Goal: Information Seeking & Learning: Learn about a topic

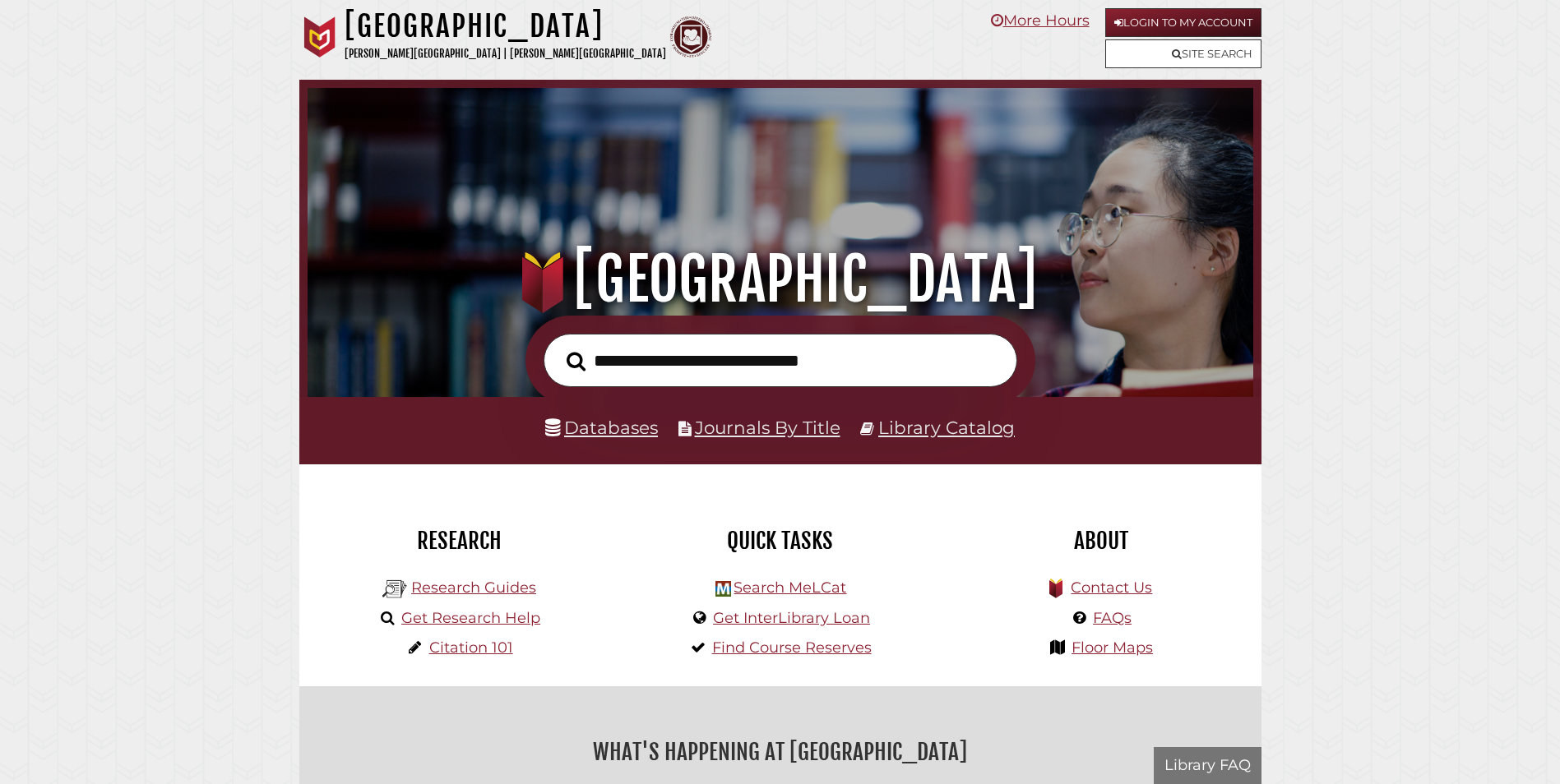
scroll to position [313, 937]
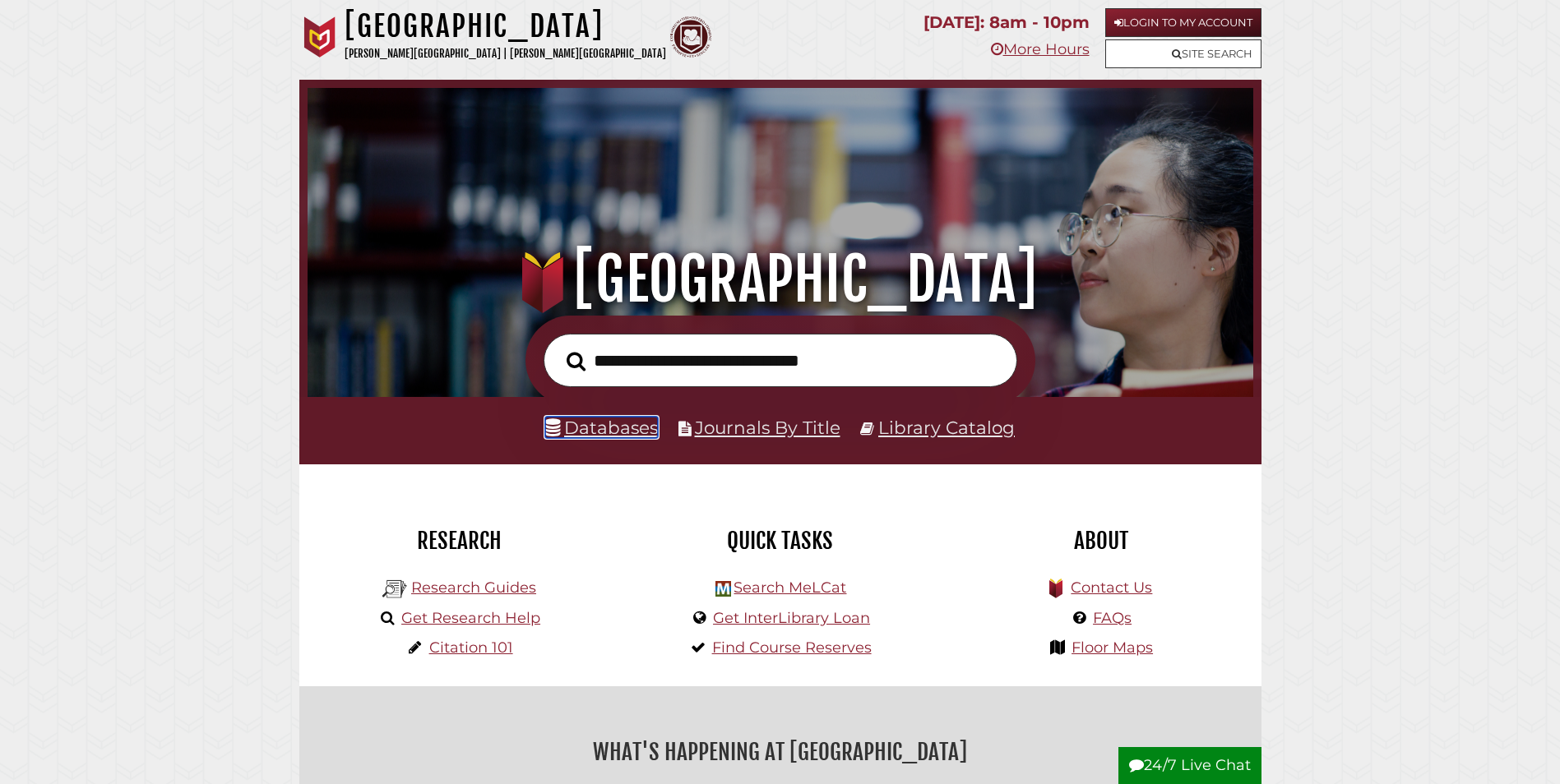
click at [587, 428] on link "Databases" at bounding box center [601, 427] width 112 height 22
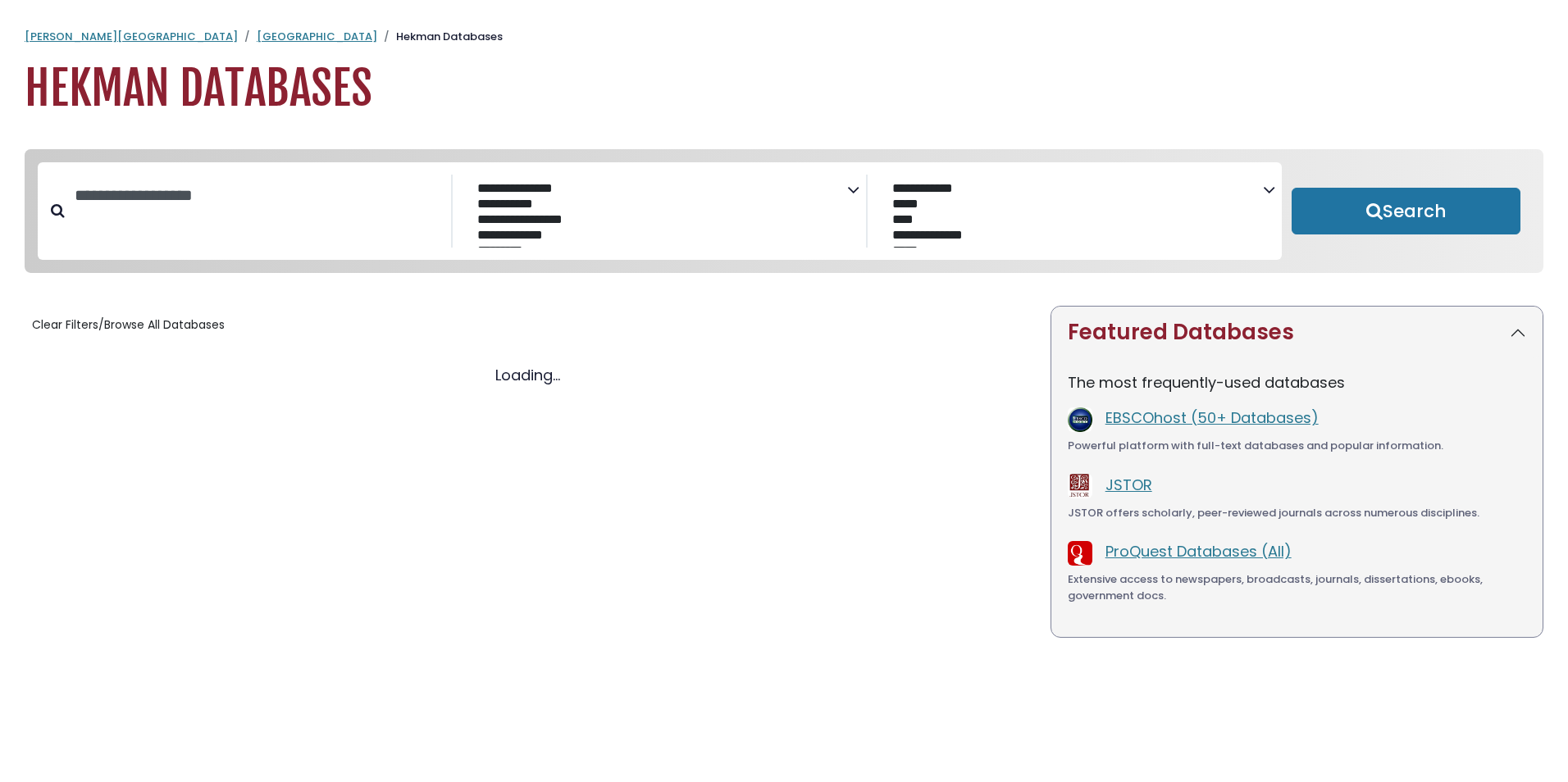
select select "Database Subject Filter"
select select "Database Vendors Filter"
select select "Database Subject Filter"
select select "Database Vendors Filter"
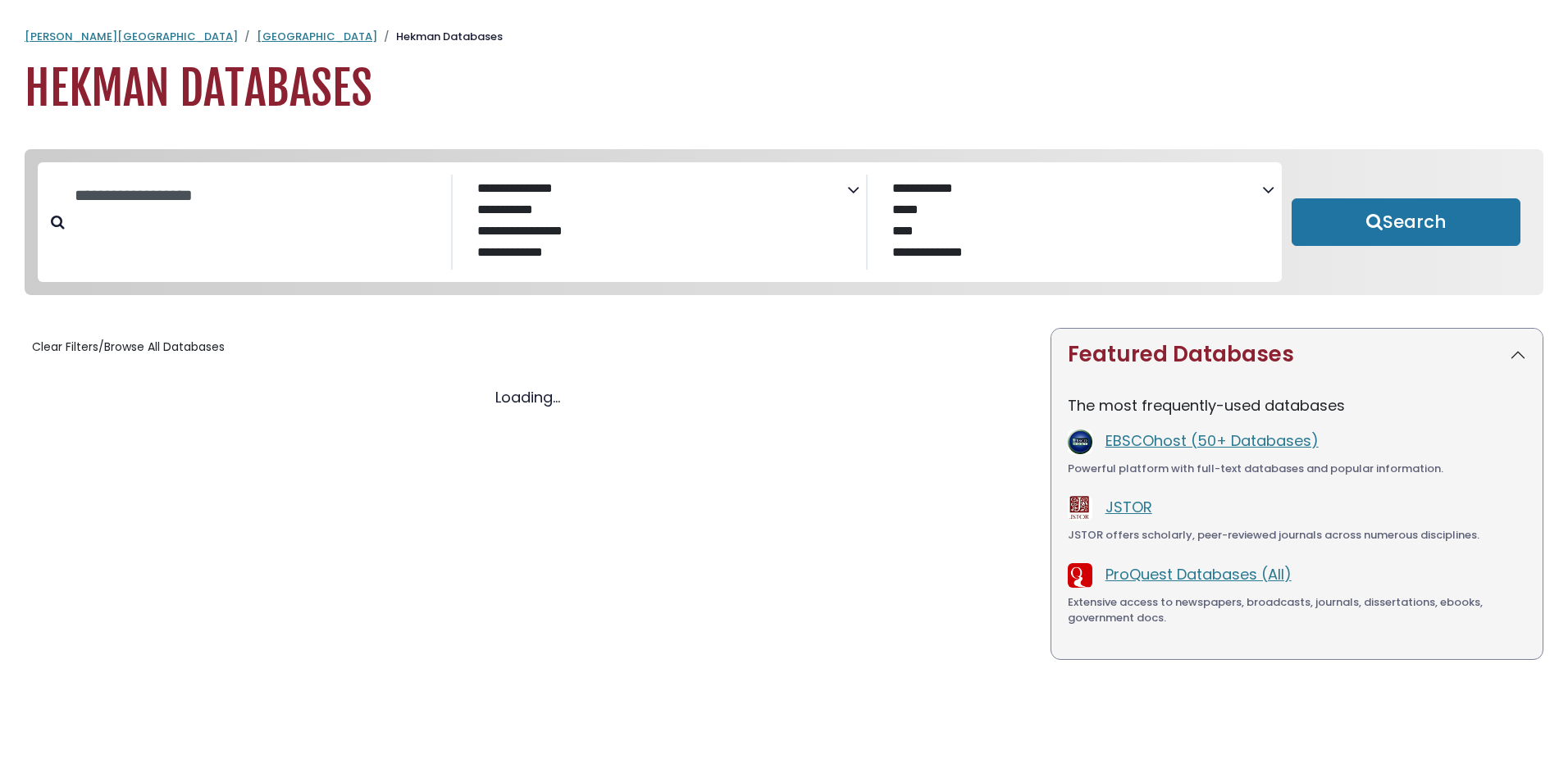
select select "Database Subject Filter"
select select "Database Vendors Filter"
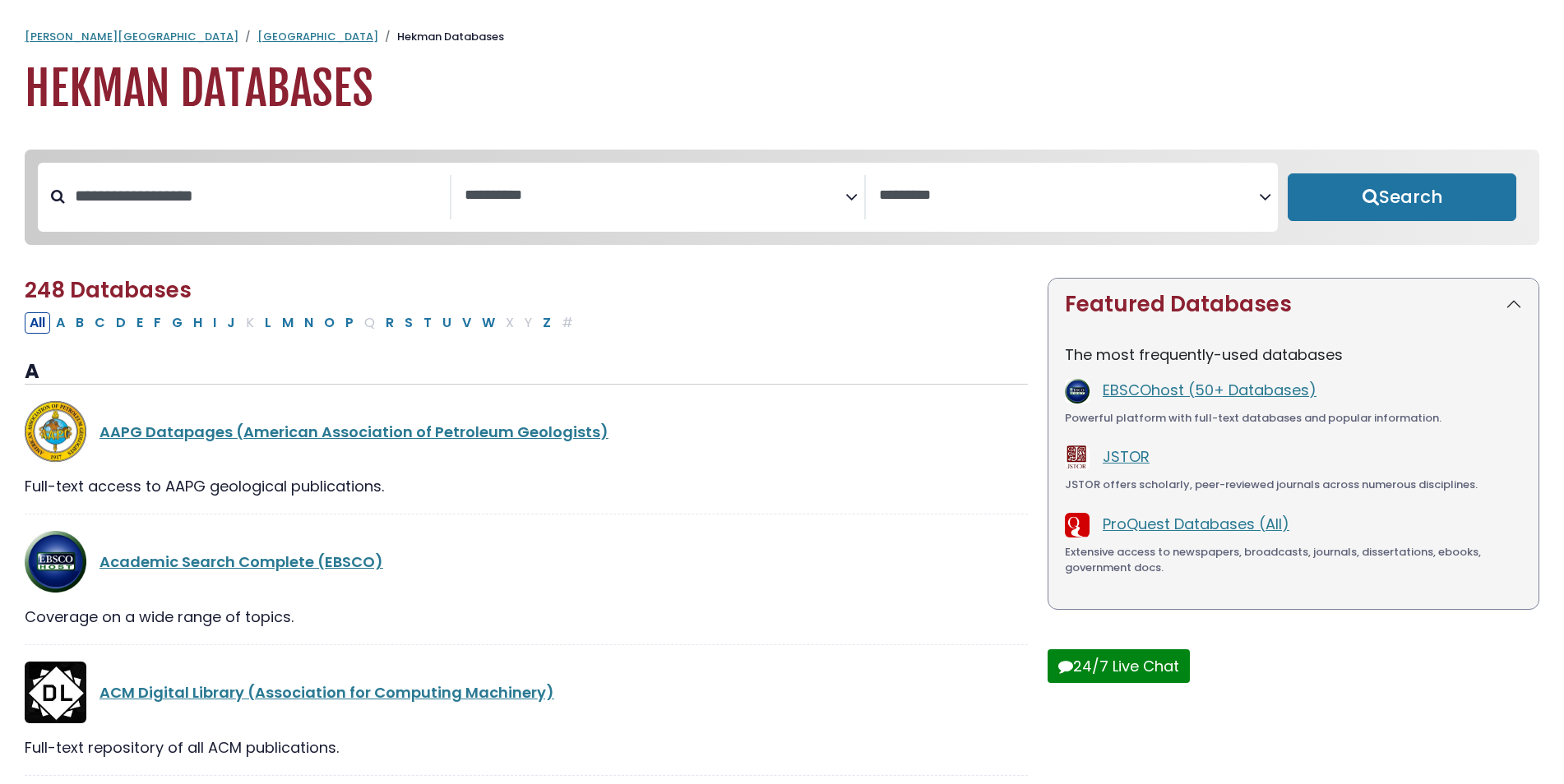
click at [590, 229] on div "**********" at bounding box center [658, 197] width 1240 height 69
click at [608, 201] on textarea "Search" at bounding box center [655, 196] width 380 height 17
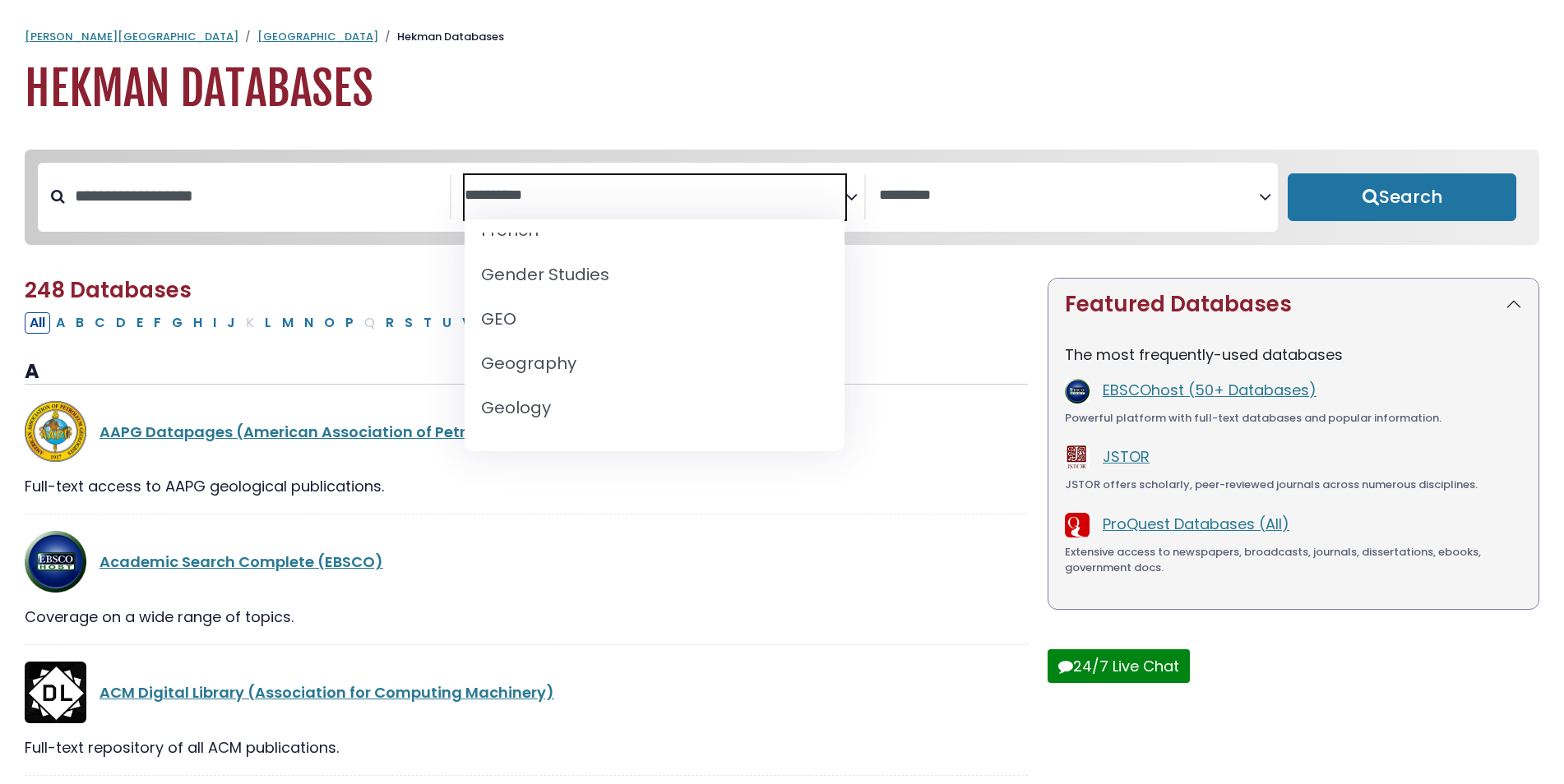
scroll to position [822, 0]
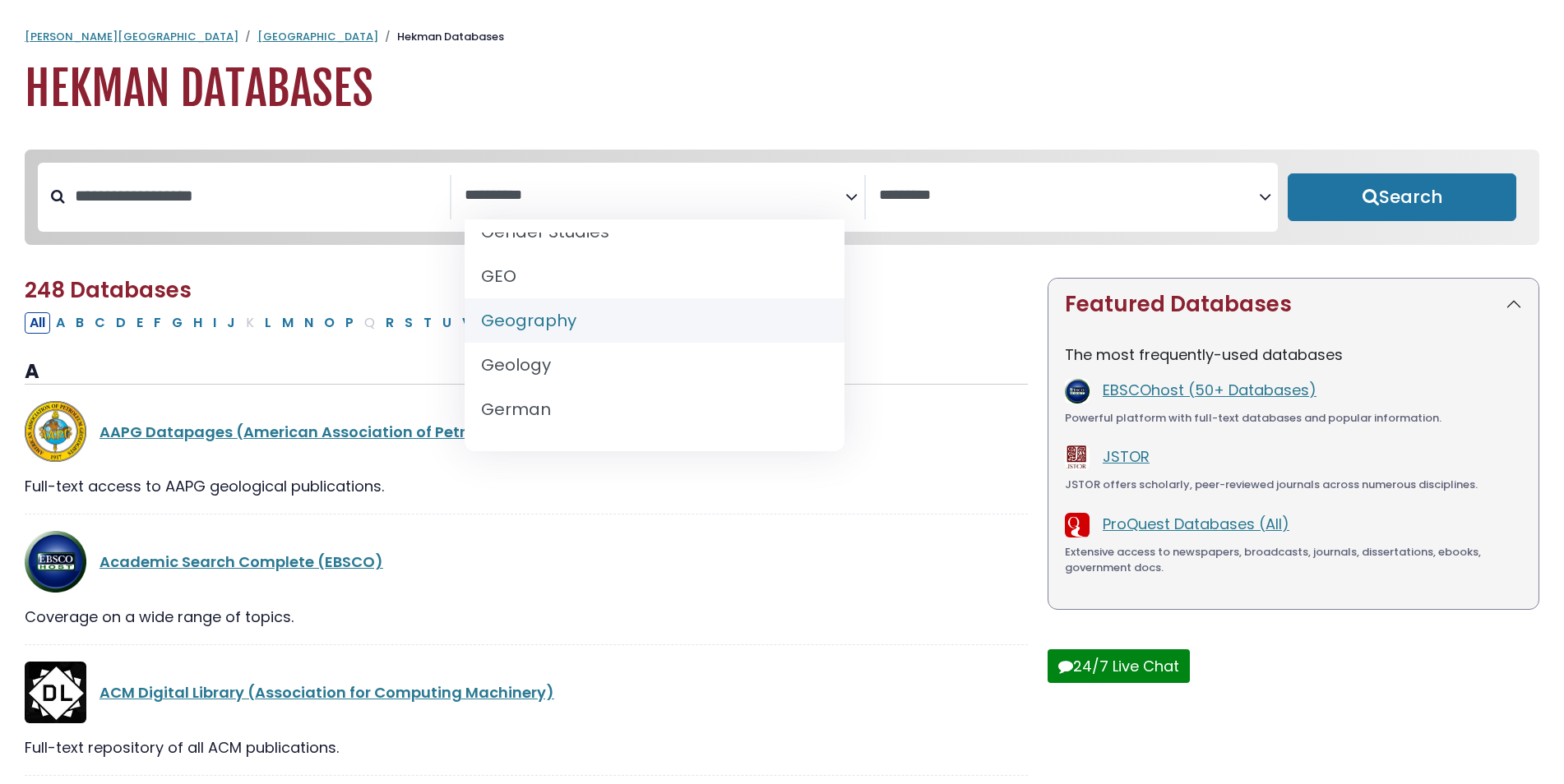
select select "*****"
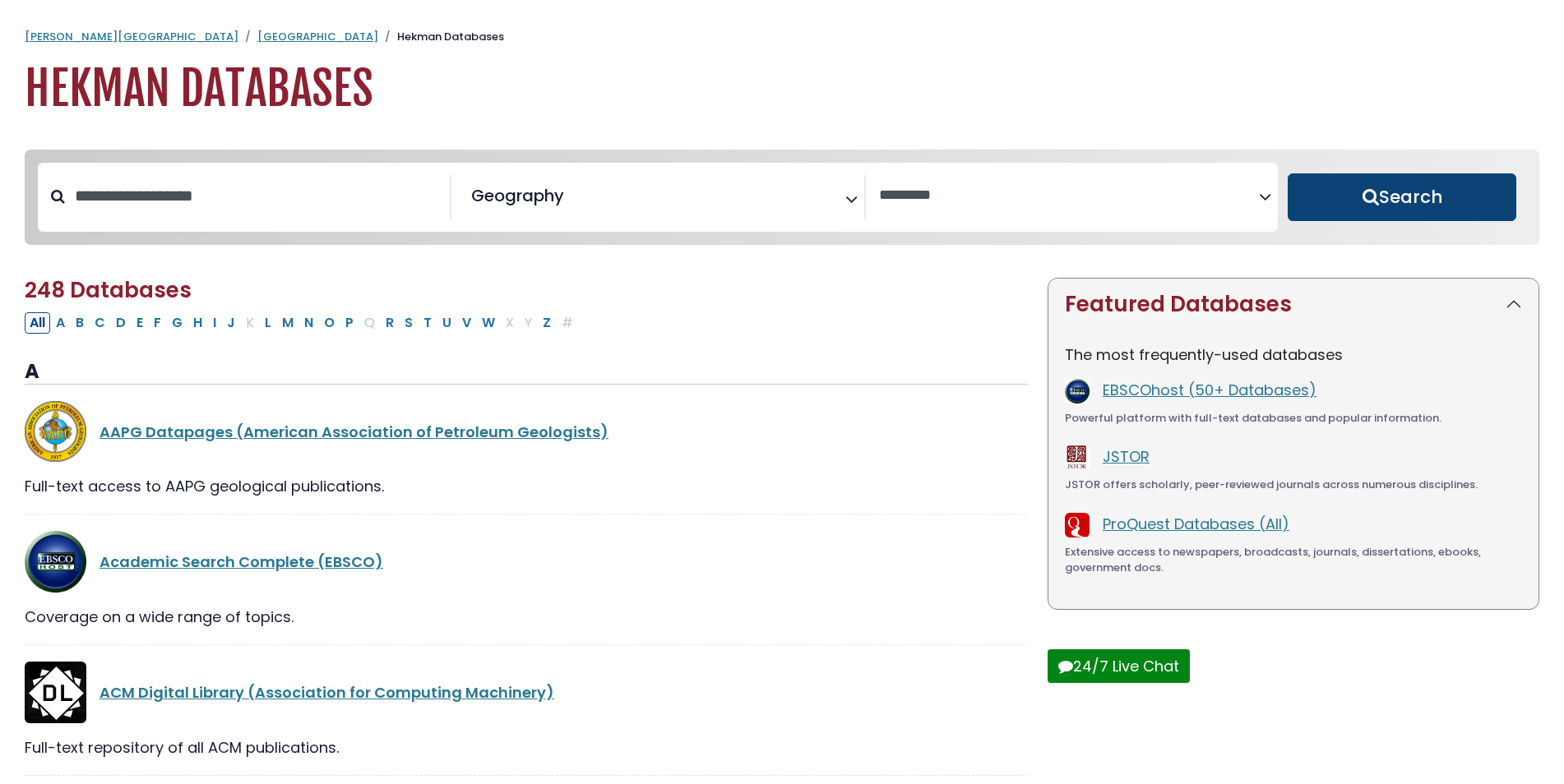
click at [1424, 191] on button "Search" at bounding box center [1402, 197] width 229 height 47
select select "Database Vendors Filter"
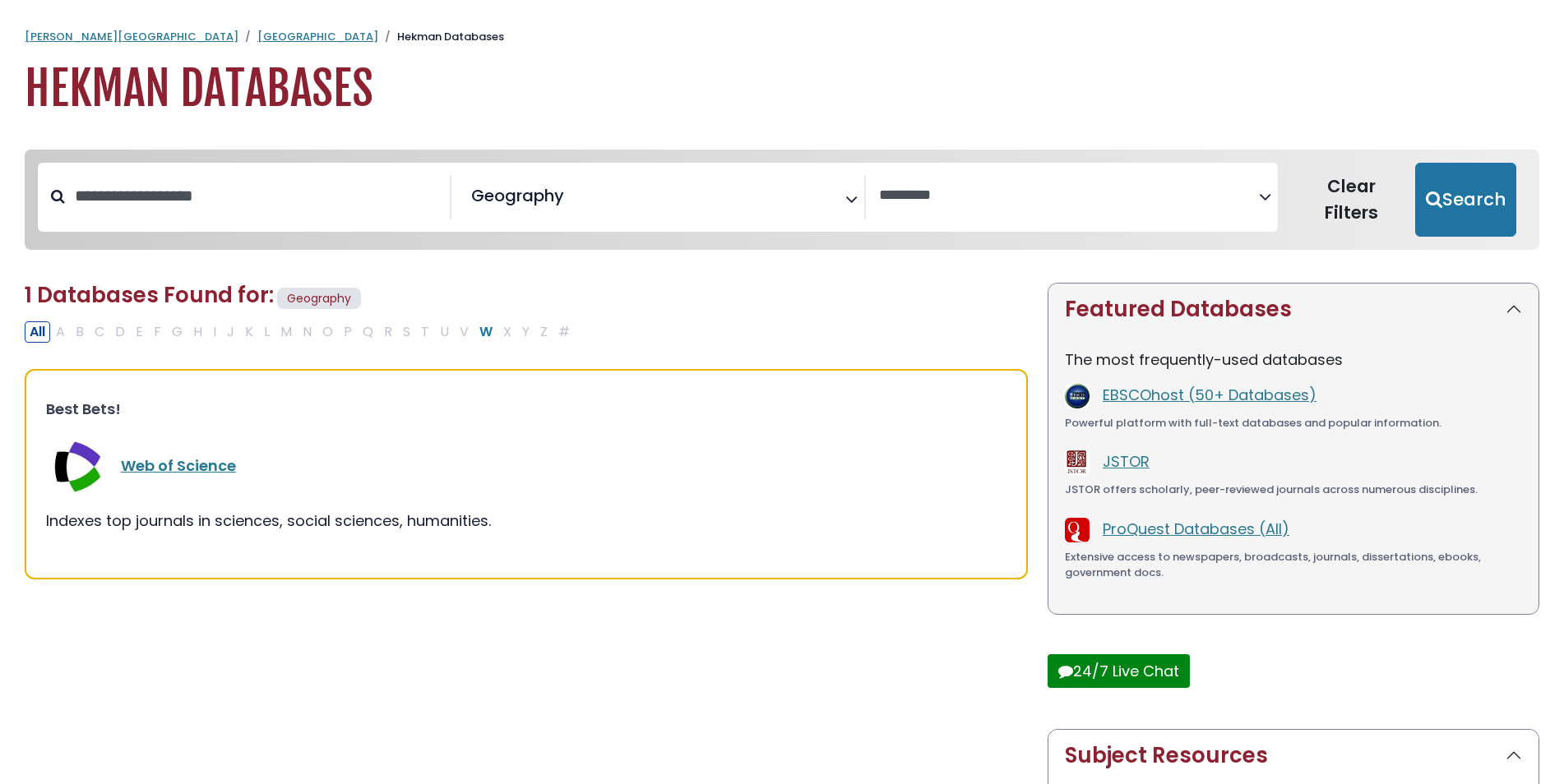
click at [752, 199] on span "× Geography" at bounding box center [655, 197] width 380 height 44
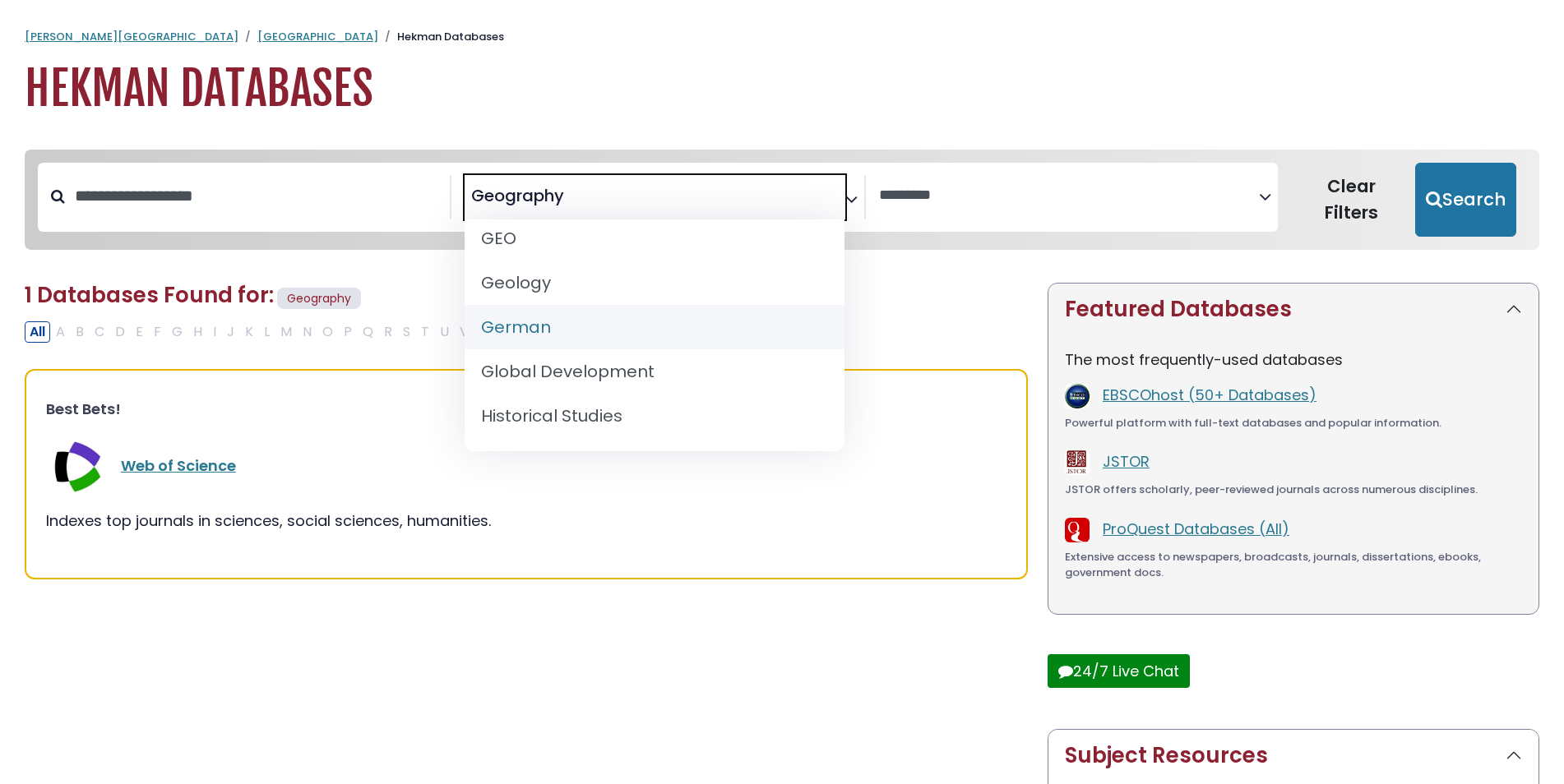
scroll to position [986, 0]
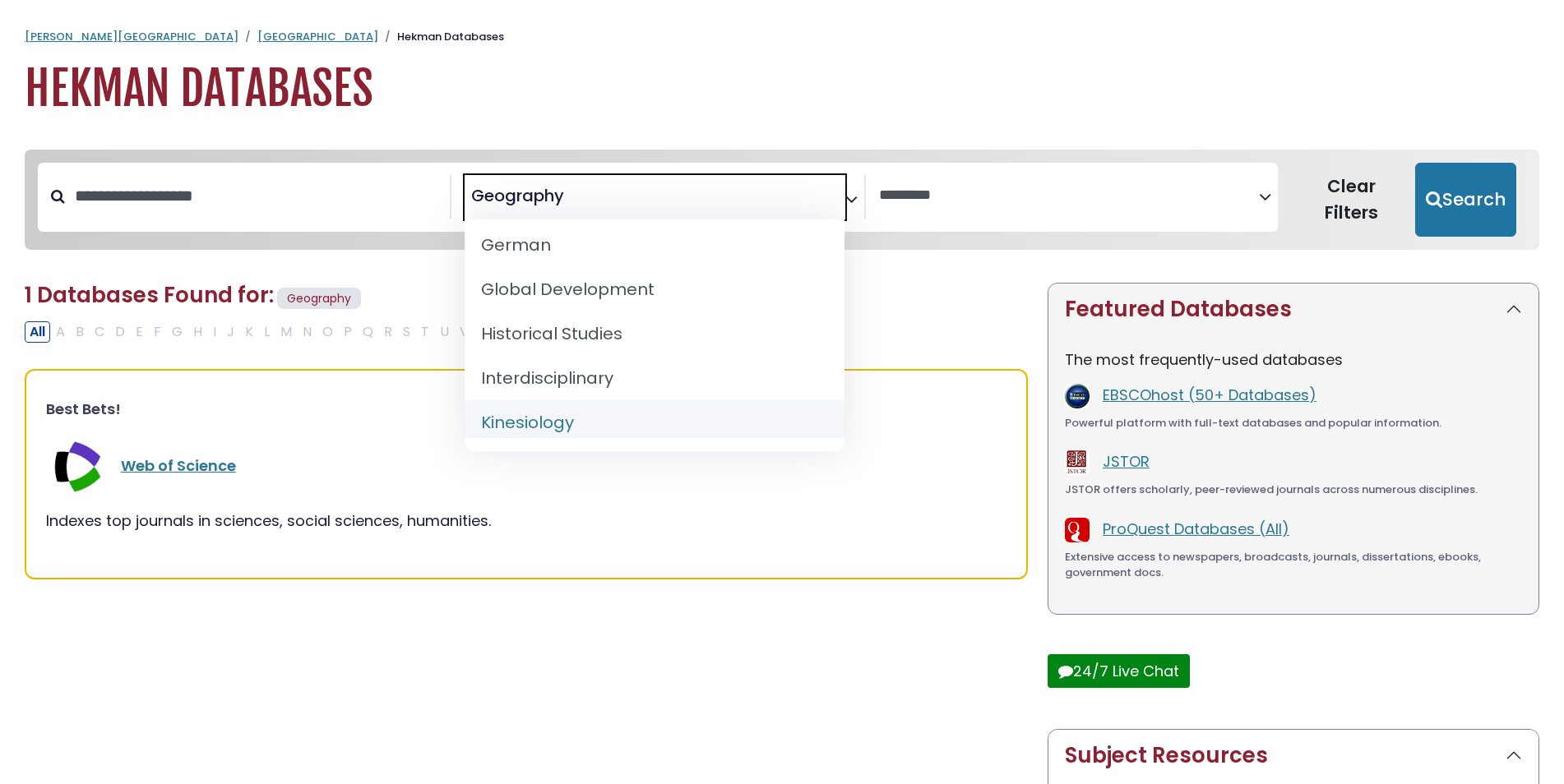
click at [417, 519] on div "Indexes top journals in sciences, social sciences, humanities." at bounding box center [526, 521] width 960 height 22
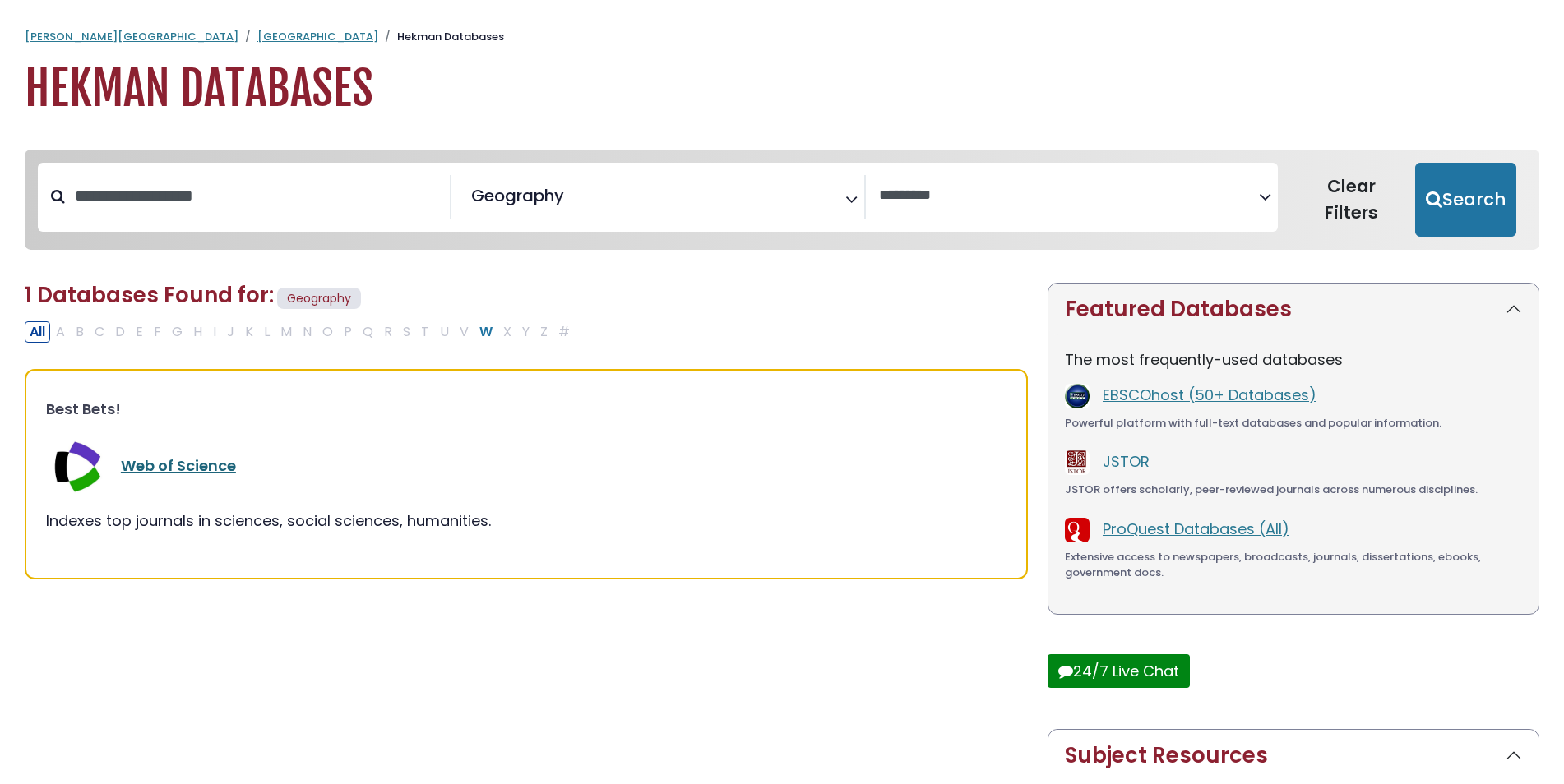
click at [219, 469] on link "Web of Science" at bounding box center [178, 465] width 115 height 21
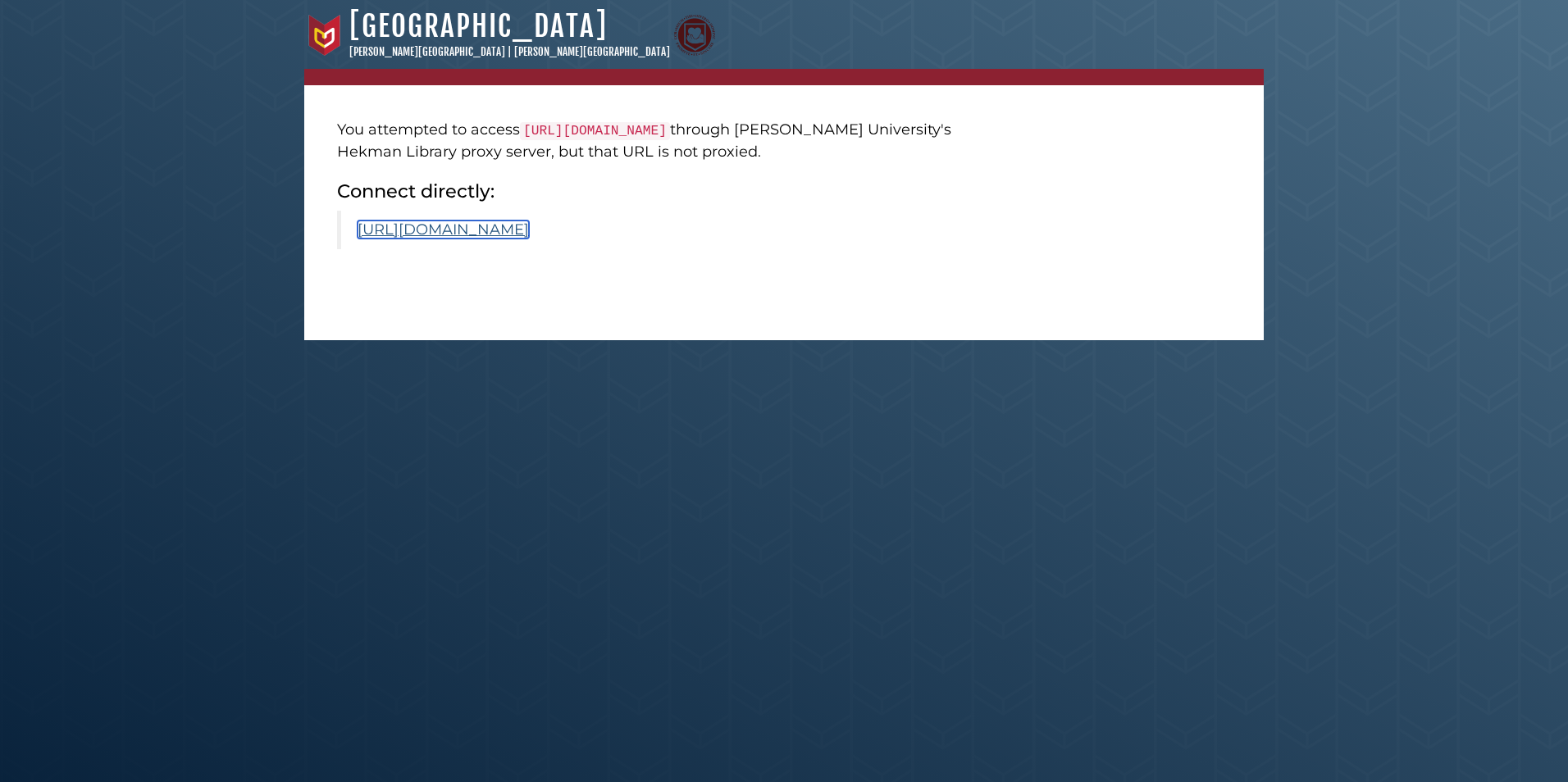
click at [492, 230] on link "https://archives.datapages.com" at bounding box center [443, 229] width 171 height 18
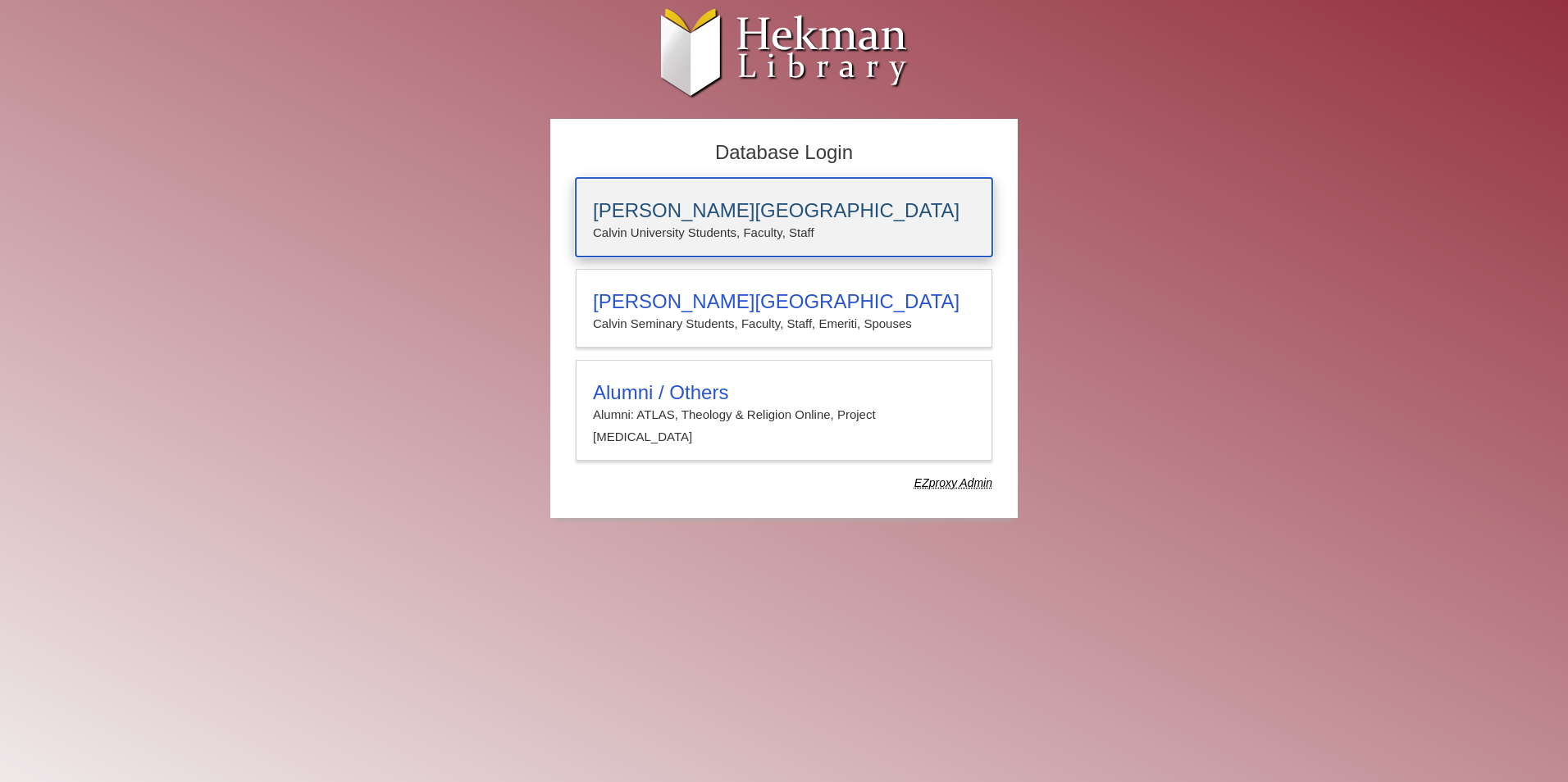
click at [825, 228] on p "Calvin University Students, Faculty, Staff" at bounding box center [784, 233] width 383 height 22
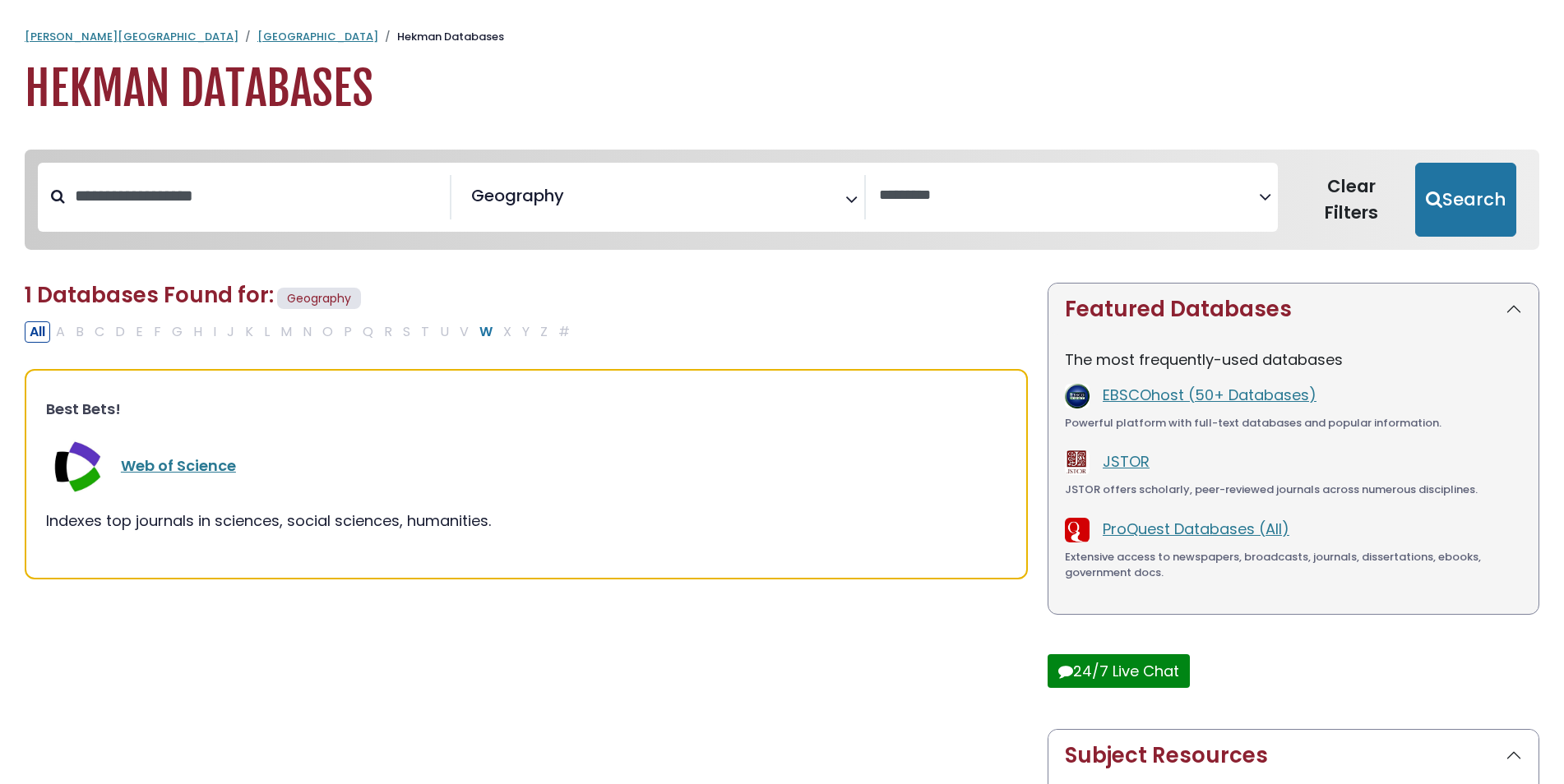
select select "Database Vendors Filter"
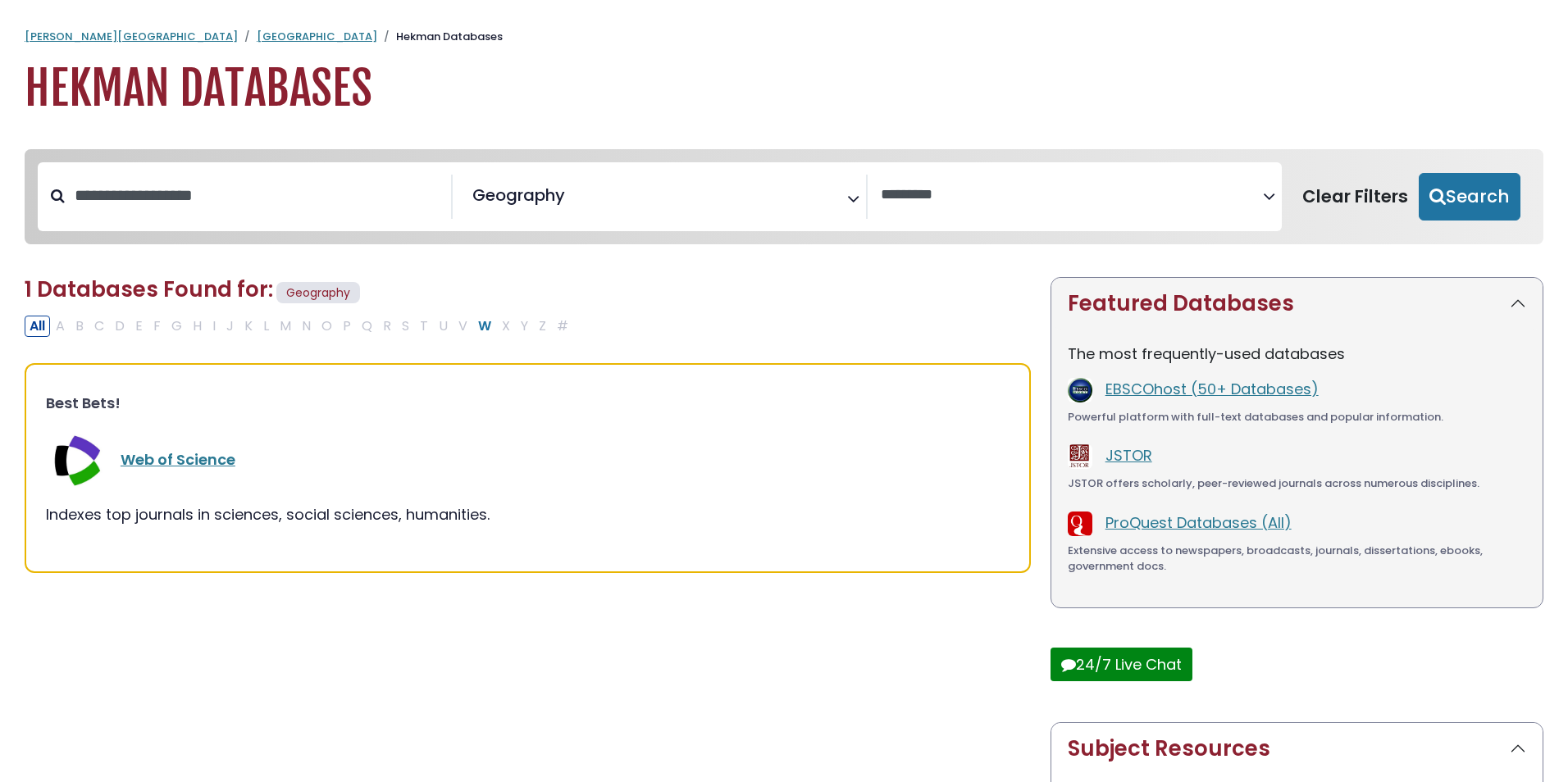
select select "Database Subject Filter"
select select "Database Vendors Filter"
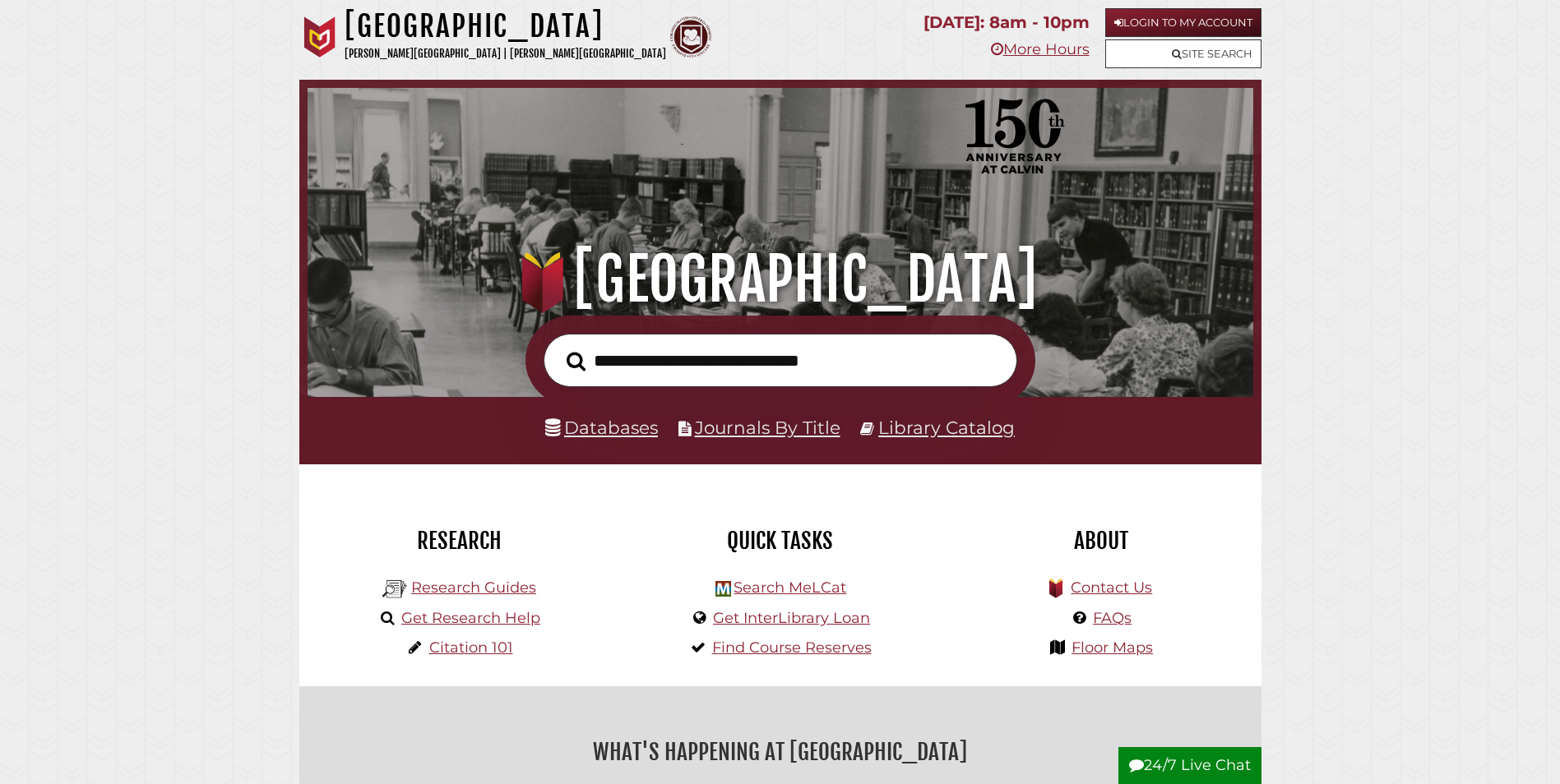
scroll to position [313, 937]
type input "**********"
click at [558, 347] on button "Search" at bounding box center [575, 362] width 35 height 29
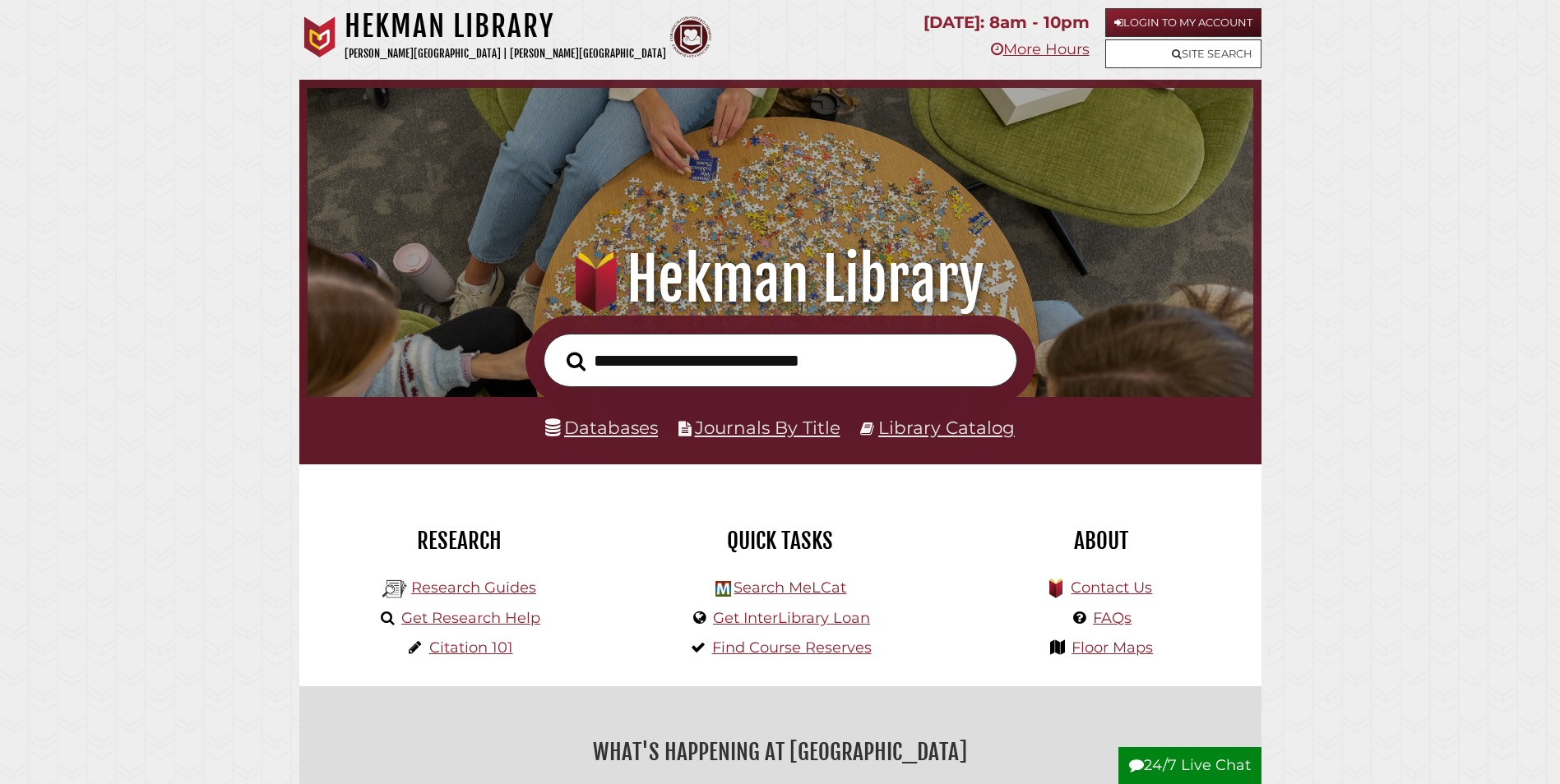
scroll to position [313, 937]
click at [631, 422] on link "Databases" at bounding box center [601, 427] width 112 height 22
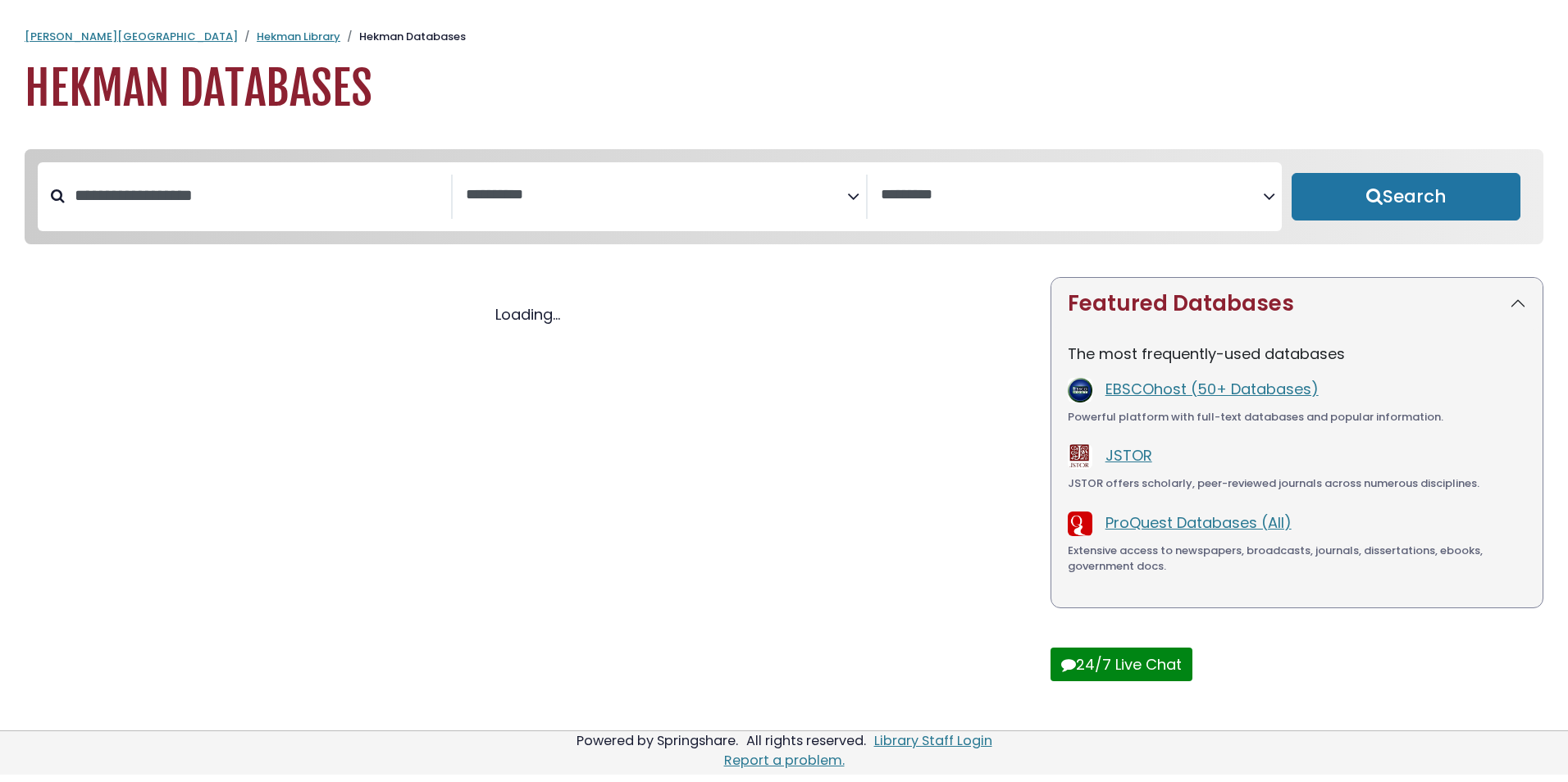
select select "Database Subject Filter"
select select "Database Vendors Filter"
select select "Database Subject Filter"
select select "Database Vendors Filter"
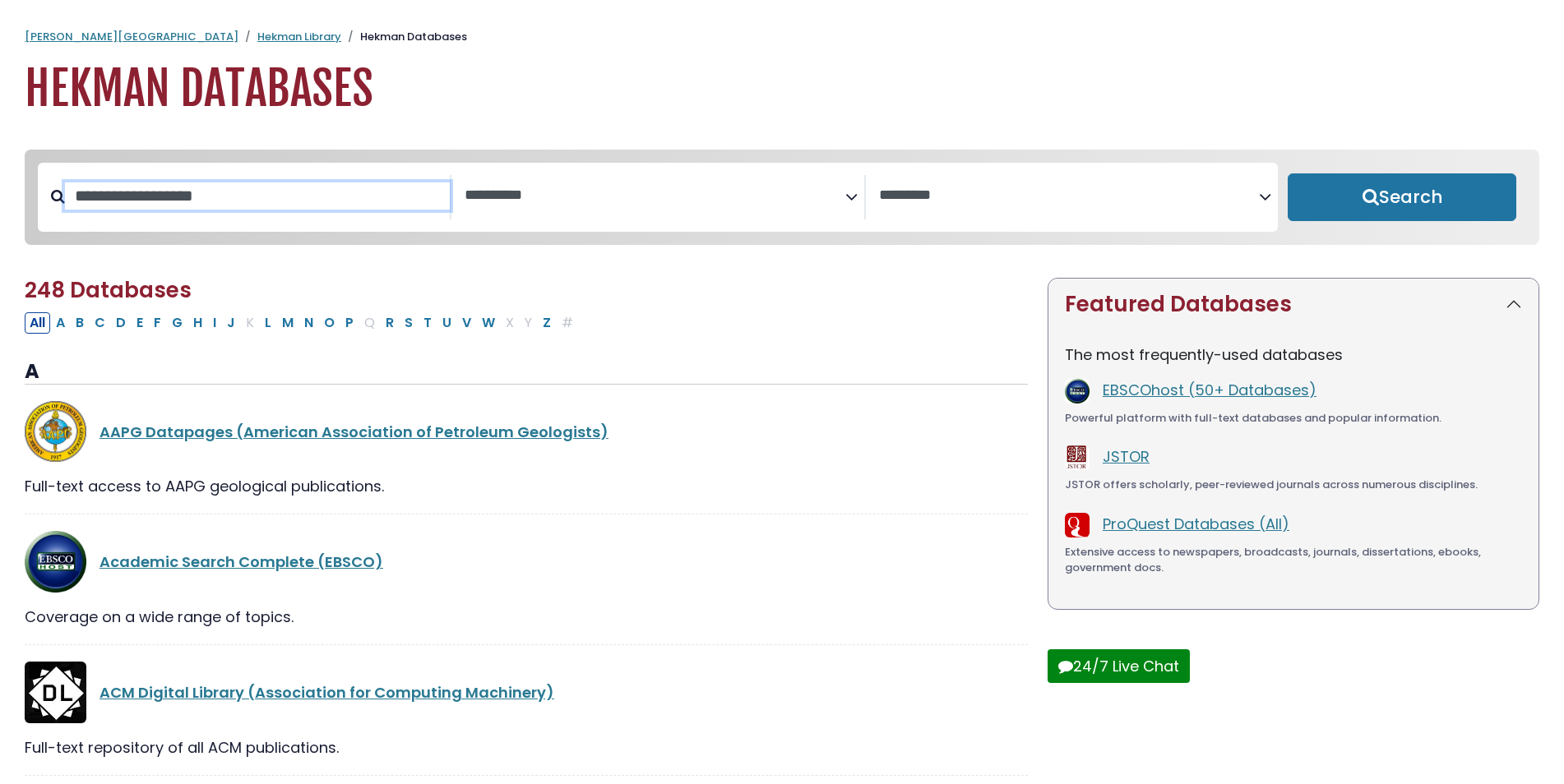
click at [369, 210] on input "Search database by title or keyword" at bounding box center [257, 195] width 385 height 27
type input "*"
type input "**********"
click at [1288, 174] on button "Search" at bounding box center [1402, 197] width 229 height 47
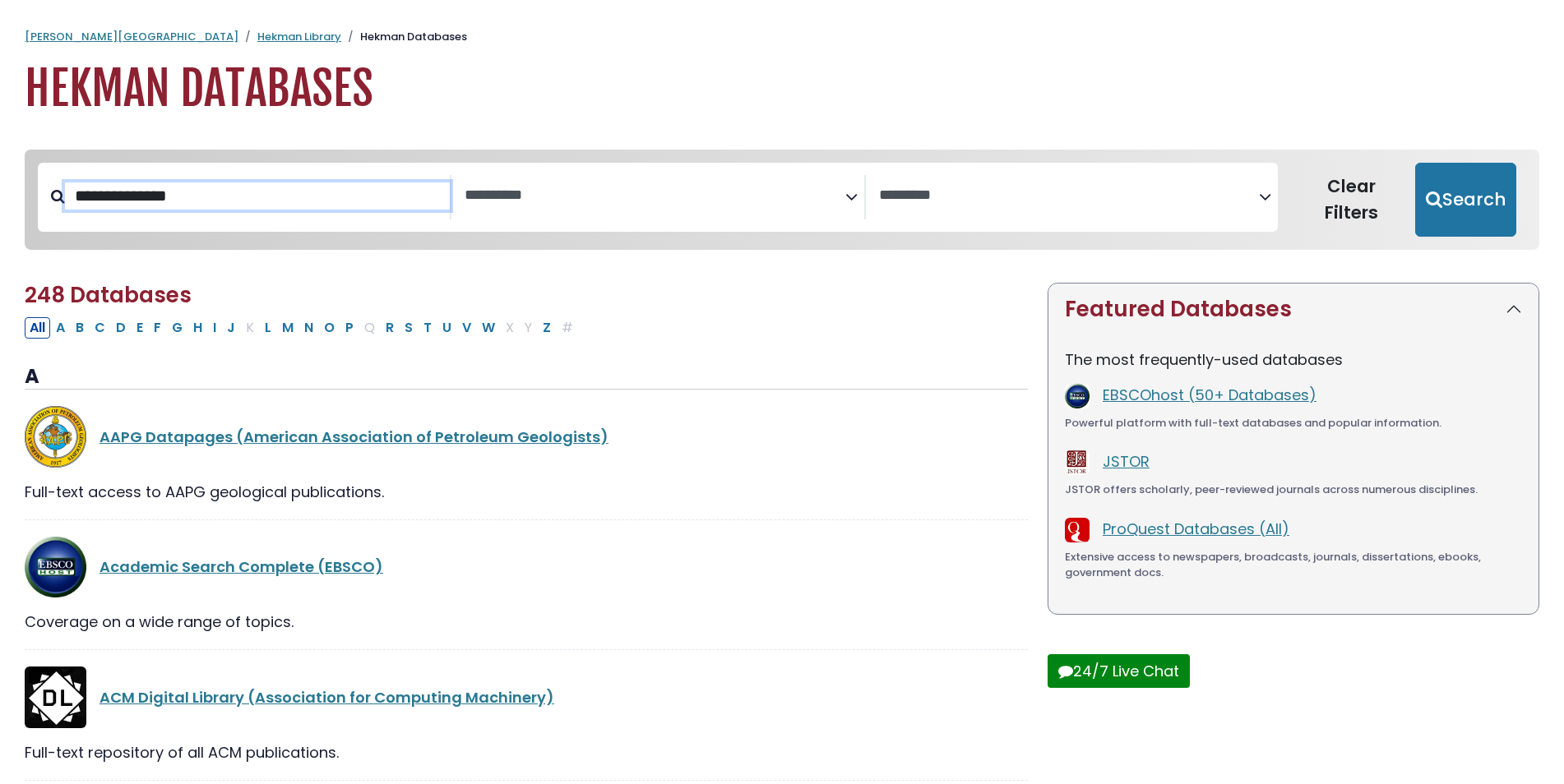
select select "Database Subject Filter"
select select "Database Vendors Filter"
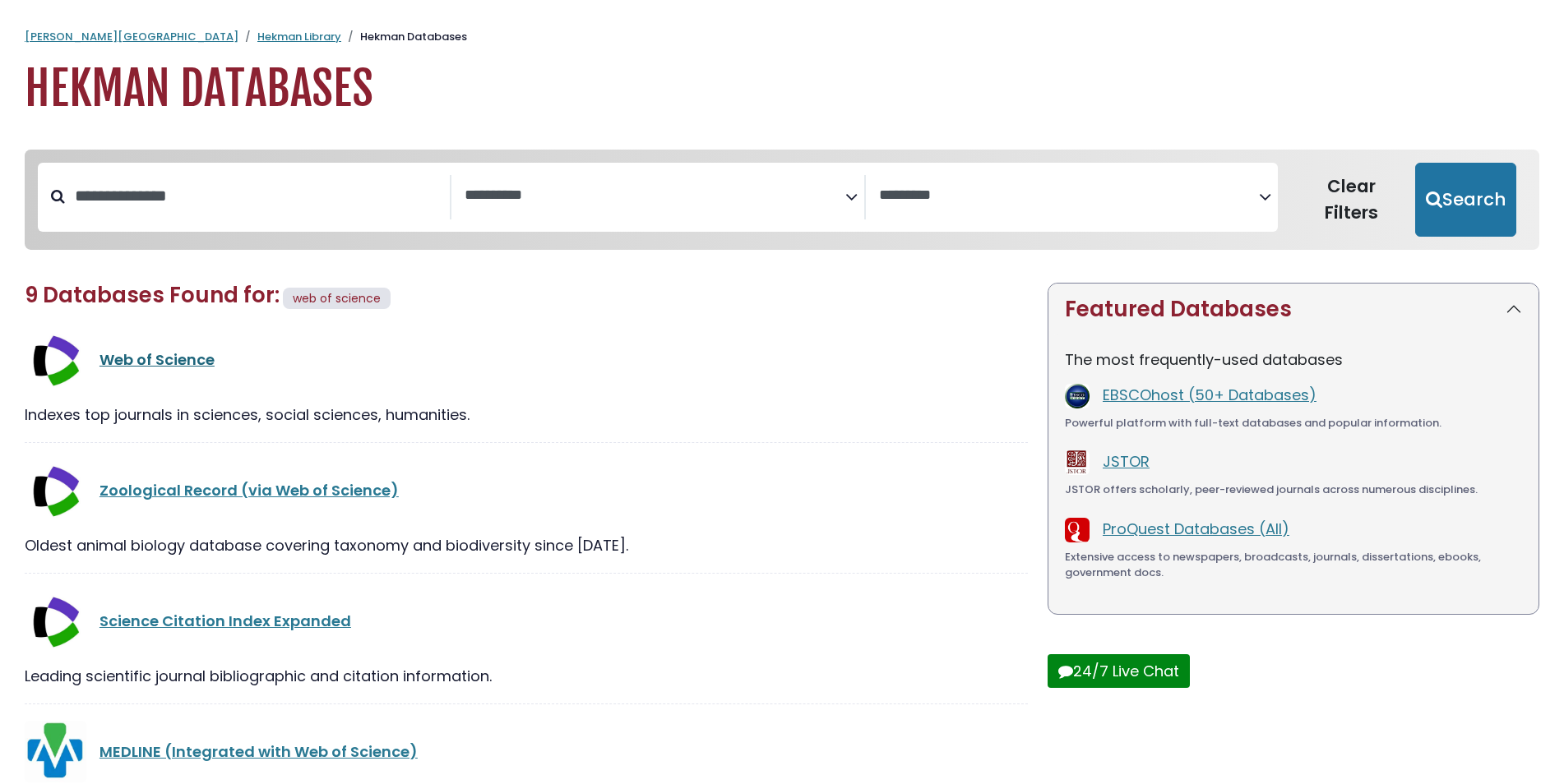
click at [123, 360] on link "Web of Science" at bounding box center [156, 360] width 115 height 21
